Goal: Task Accomplishment & Management: Use online tool/utility

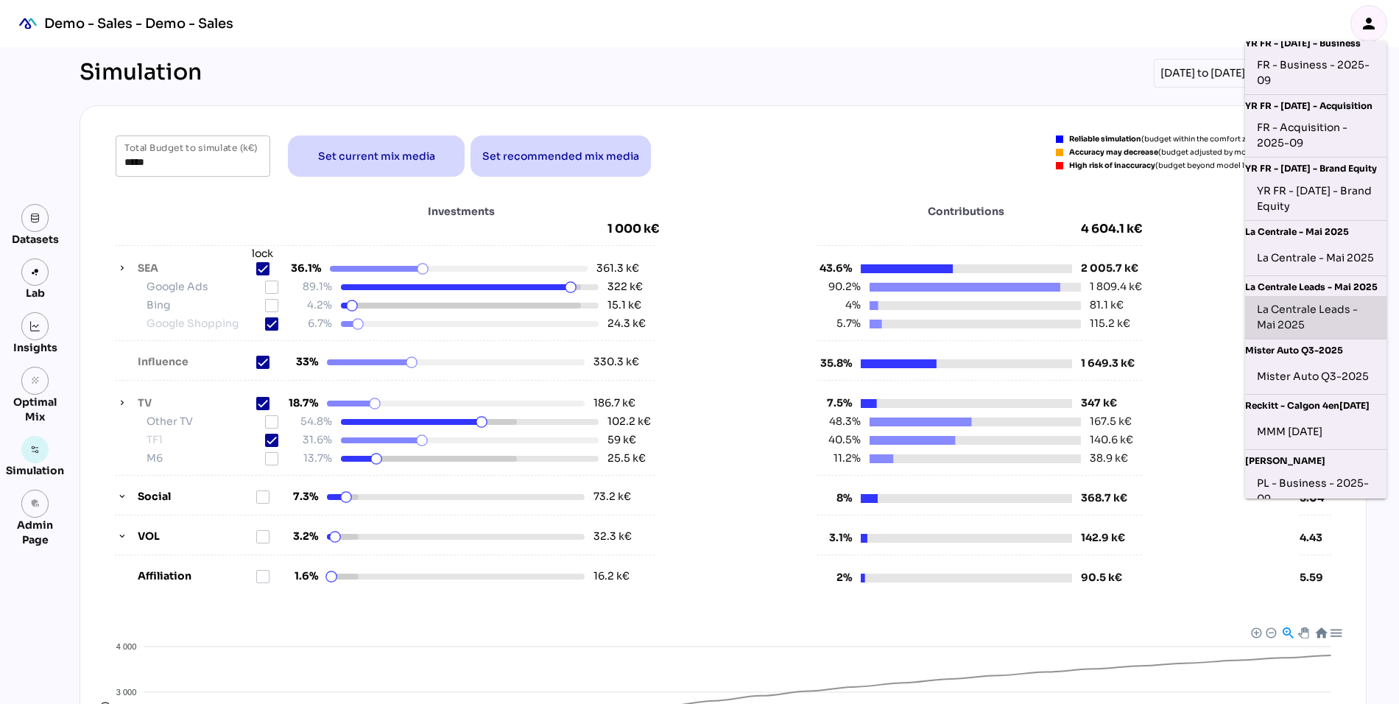
scroll to position [301, 0]
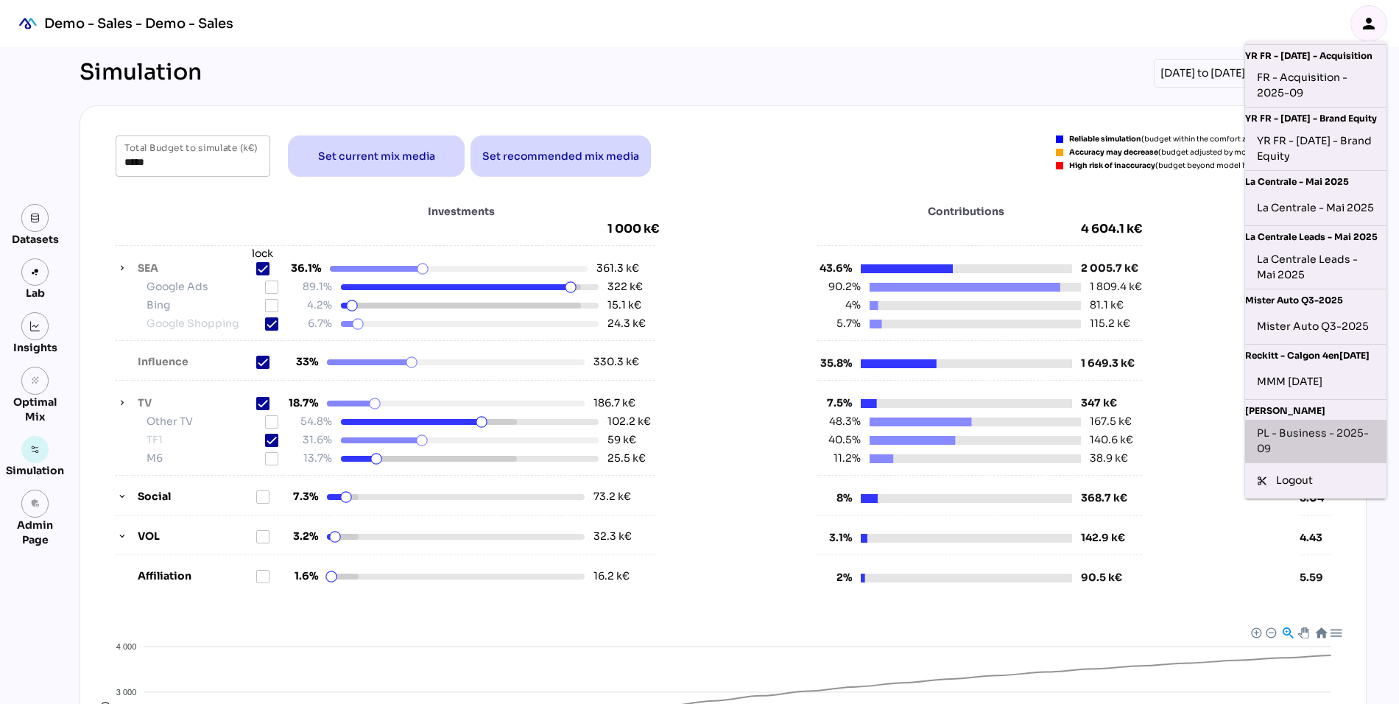
click at [1285, 443] on div "PL - Business - 2025-09" at bounding box center [1316, 441] width 118 height 31
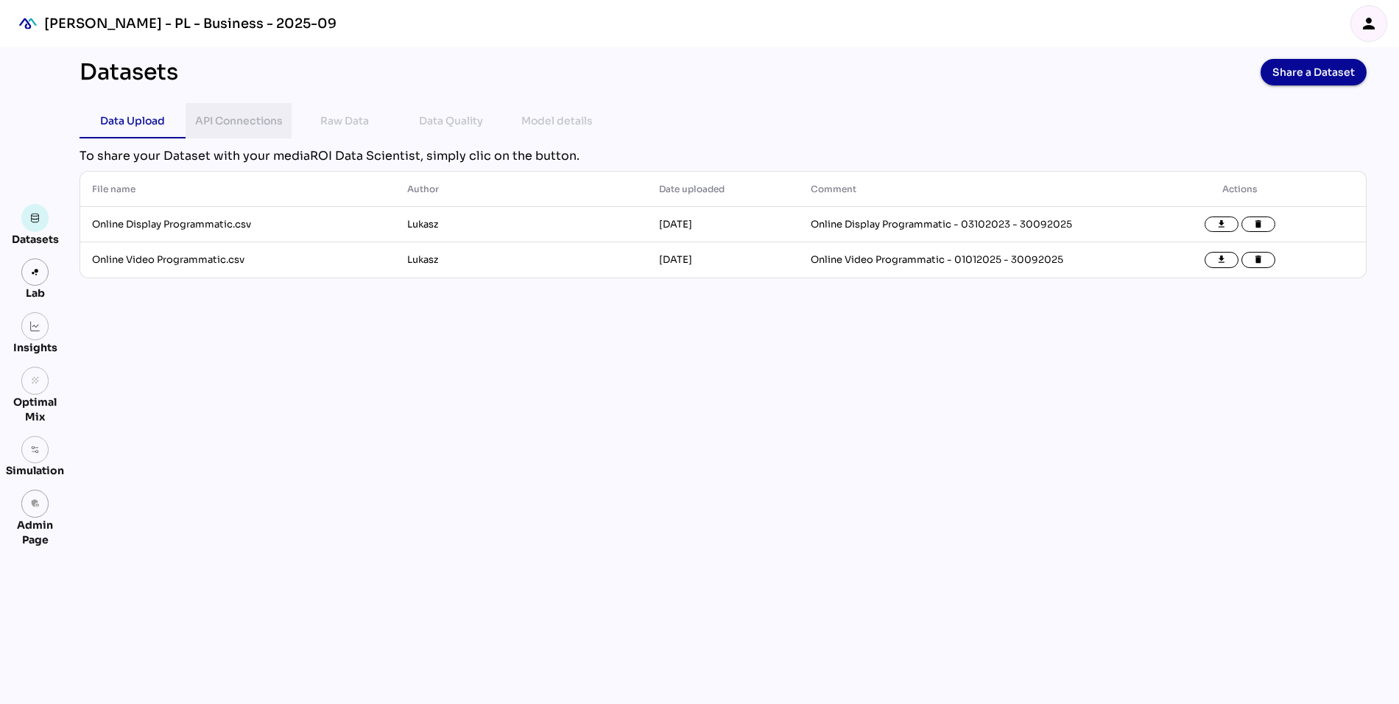
click at [224, 121] on div "API Connections" at bounding box center [239, 121] width 88 height 18
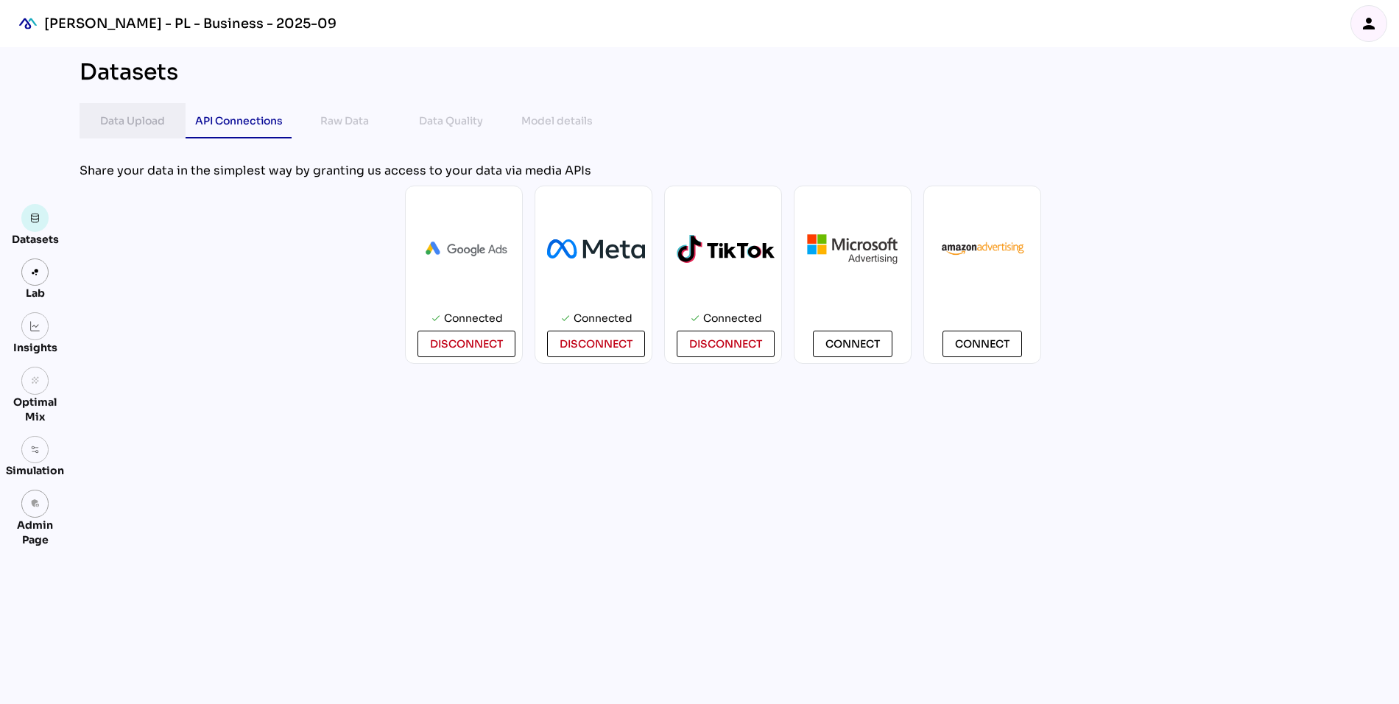
click at [129, 131] on div "Data Upload" at bounding box center [132, 120] width 65 height 35
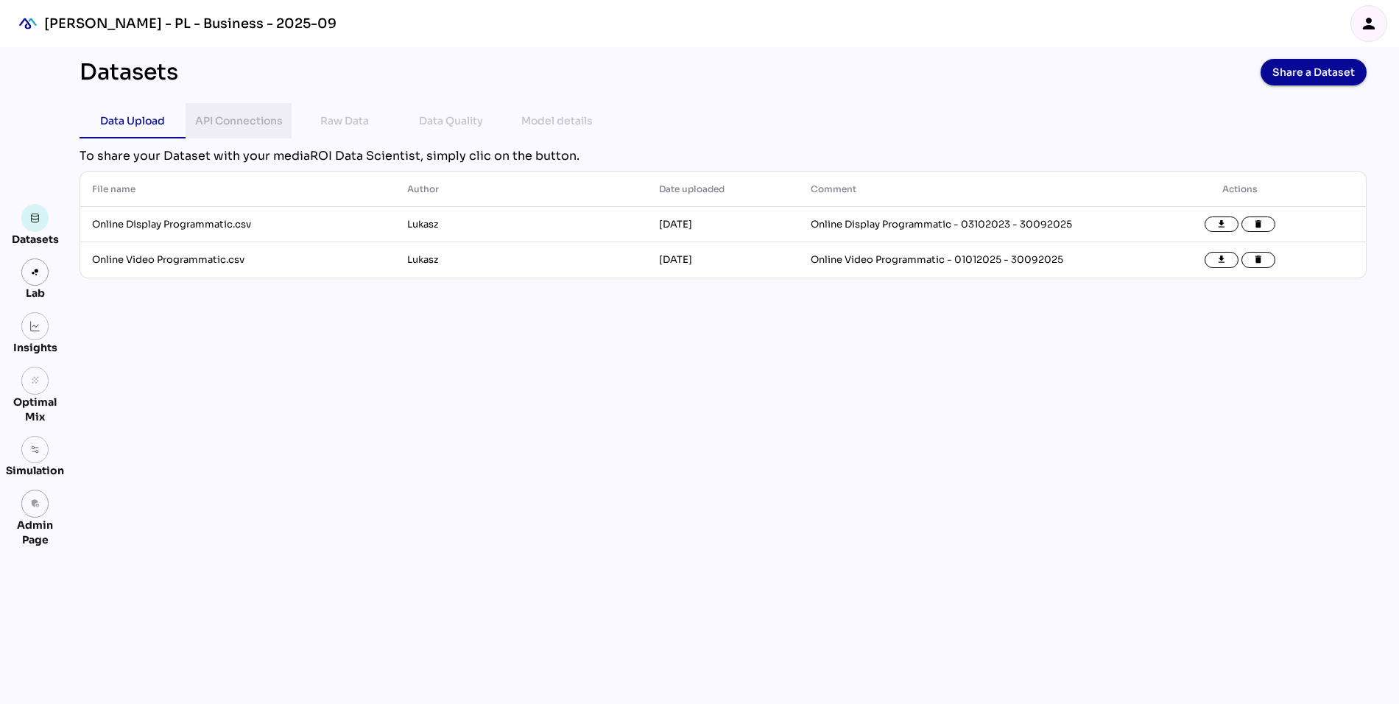
click at [228, 114] on div "API Connections" at bounding box center [239, 121] width 88 height 18
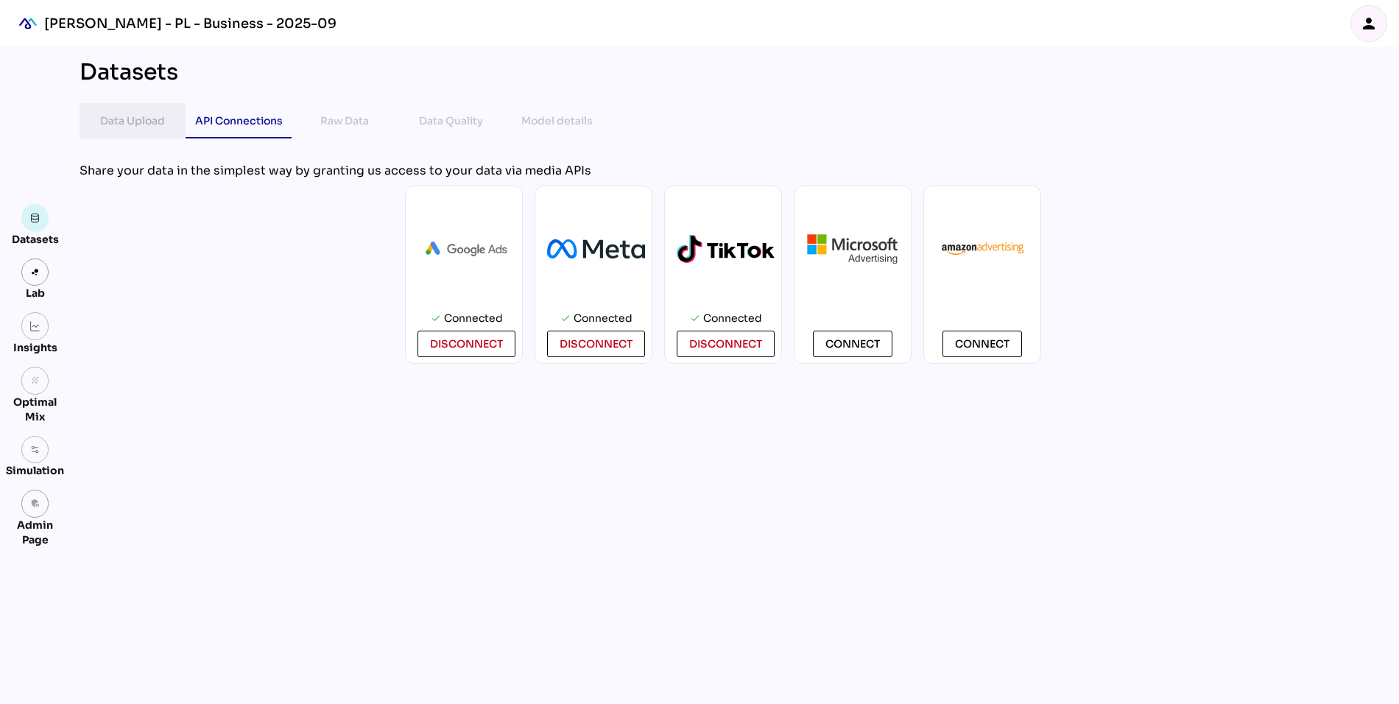
click at [120, 119] on div "Data Upload" at bounding box center [132, 121] width 65 height 18
